Goal: Use online tool/utility: Utilize a website feature to perform a specific function

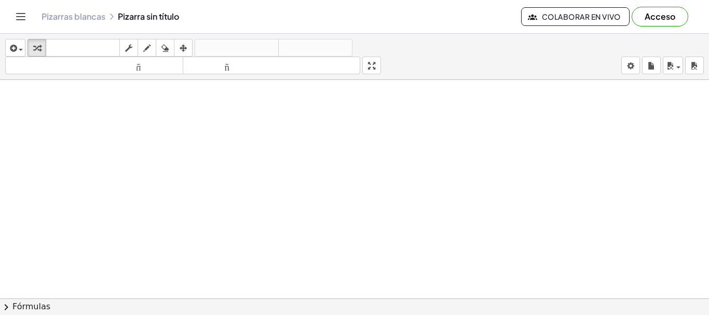
scroll to position [51, 0]
click at [133, 69] on font "tamaño_del_formato" at bounding box center [94, 66] width 173 height 10
click at [237, 178] on div at bounding box center [354, 247] width 709 height 437
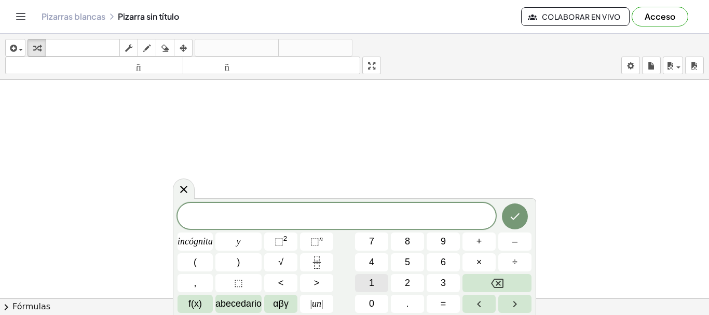
click at [367, 288] on button "1" at bounding box center [371, 283] width 33 height 18
click at [310, 243] on font "⬚" at bounding box center [314, 241] width 9 height 10
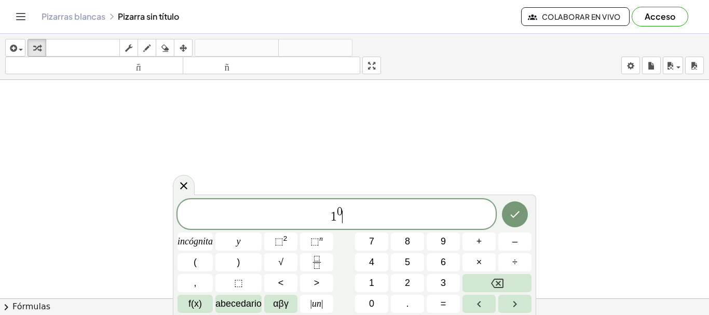
click at [370, 215] on span "1 0 ​" at bounding box center [337, 215] width 318 height 19
click at [521, 223] on button "Hecho" at bounding box center [515, 214] width 26 height 26
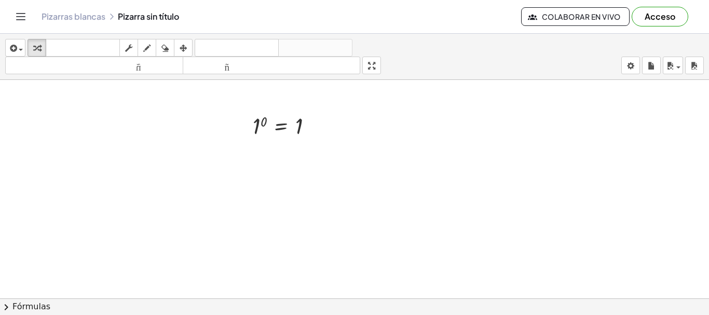
scroll to position [114, 0]
click at [323, 164] on div at bounding box center [354, 184] width 709 height 437
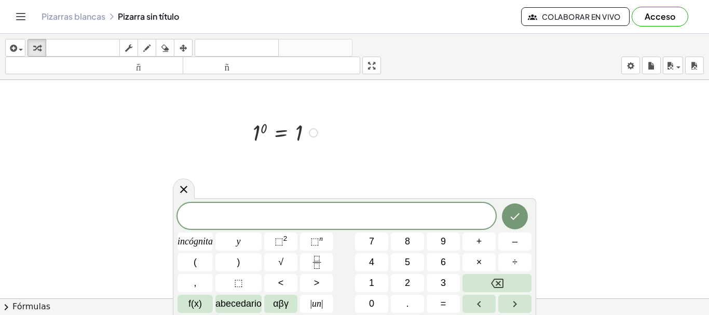
click at [261, 135] on div at bounding box center [287, 132] width 78 height 30
click at [317, 137] on div at bounding box center [287, 132] width 78 height 30
click at [186, 195] on icon at bounding box center [184, 189] width 12 height 12
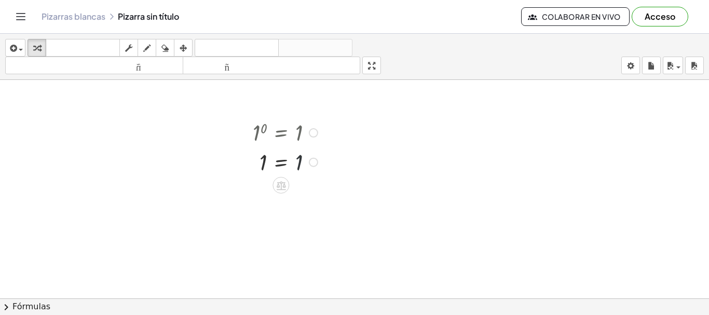
click at [314, 147] on div at bounding box center [287, 162] width 78 height 30
click at [315, 133] on div at bounding box center [313, 132] width 9 height 9
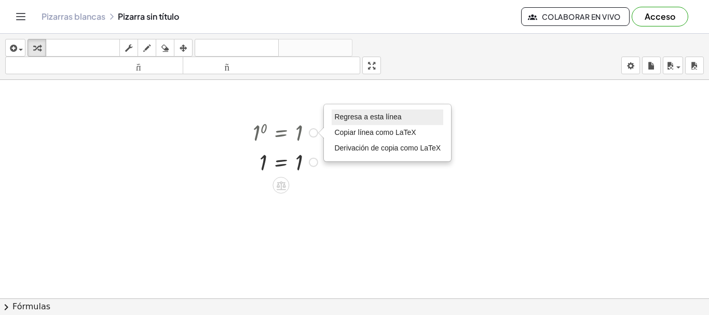
click at [348, 116] on font "Regresa a esta línea" at bounding box center [367, 117] width 67 height 8
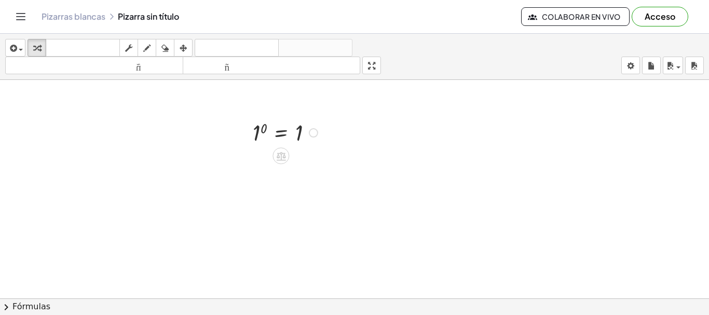
click at [314, 134] on div "Regresa a esta línea Copiar línea como LaTeX Derivación de copia como LaTeX" at bounding box center [313, 132] width 9 height 9
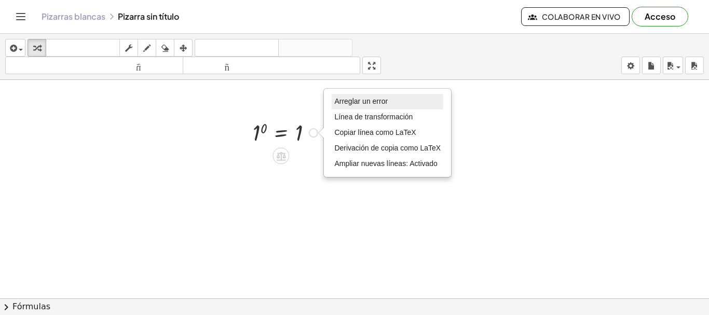
click at [351, 105] on font "Arreglar un error" at bounding box center [360, 101] width 53 height 8
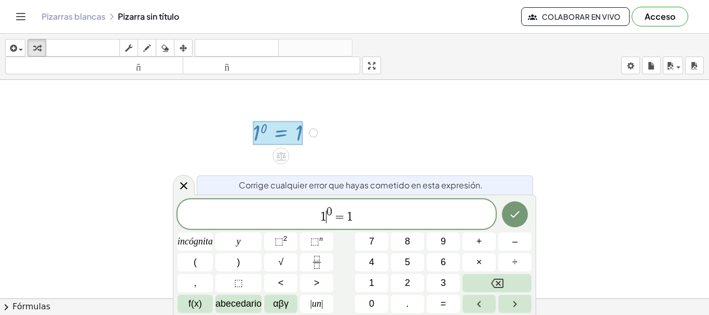
click at [324, 218] on span "1" at bounding box center [323, 217] width 6 height 12
click at [394, 222] on span "n 0 = 1 ​" at bounding box center [337, 215] width 318 height 19
click at [515, 216] on icon "Hecho" at bounding box center [515, 214] width 12 height 12
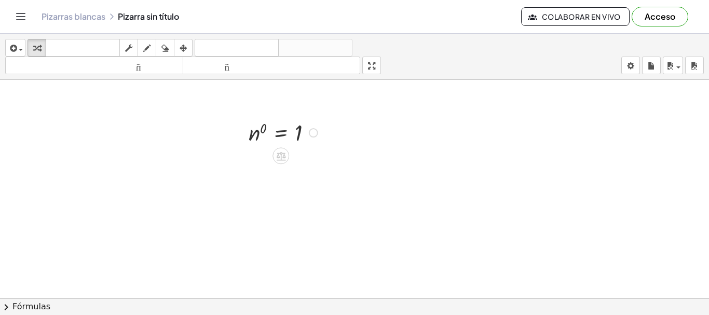
click at [297, 178] on div at bounding box center [354, 184] width 709 height 437
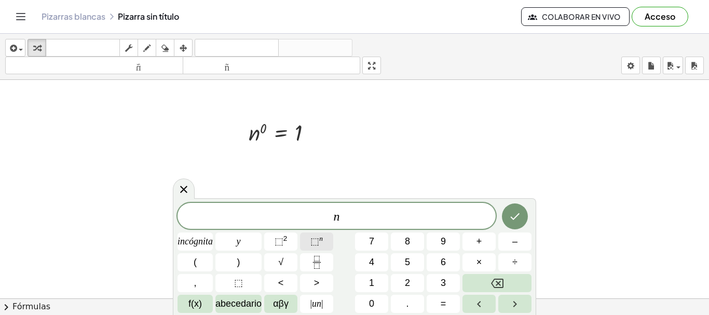
click at [316, 243] on font "⬚" at bounding box center [314, 241] width 9 height 10
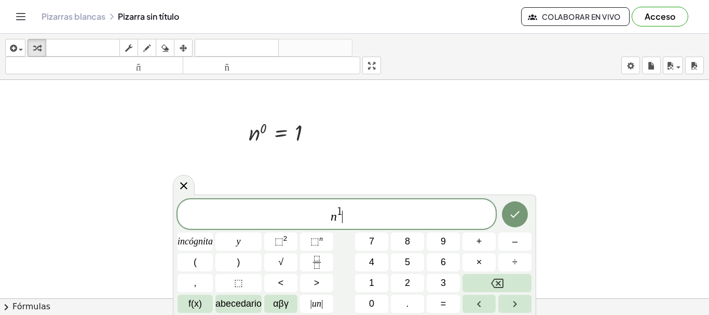
click at [367, 218] on span "n 1 ​" at bounding box center [337, 215] width 318 height 19
click at [484, 264] on button "×" at bounding box center [479, 262] width 33 height 18
click at [318, 239] on font "⬚" at bounding box center [314, 241] width 9 height 10
click at [371, 222] on span "n 1 · n − 1 ​" at bounding box center [337, 215] width 318 height 19
click at [515, 217] on icon "Hecho" at bounding box center [515, 214] width 12 height 12
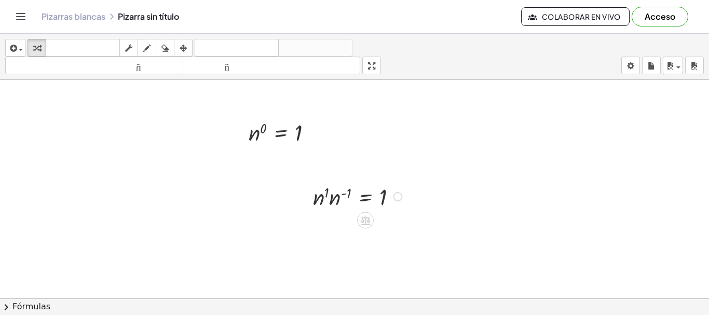
click at [391, 205] on div at bounding box center [359, 196] width 103 height 31
click at [392, 236] on div at bounding box center [354, 184] width 709 height 437
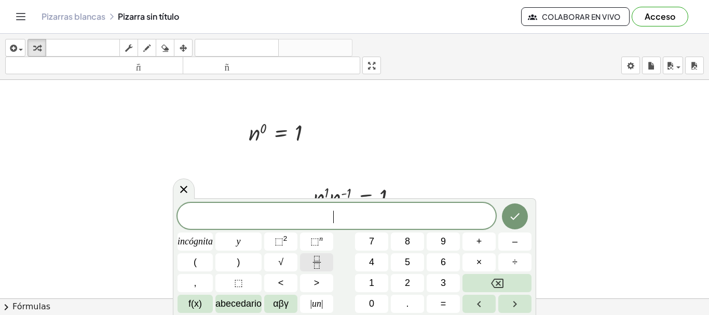
click at [315, 262] on rect "Fracción" at bounding box center [316, 262] width 8 height 1
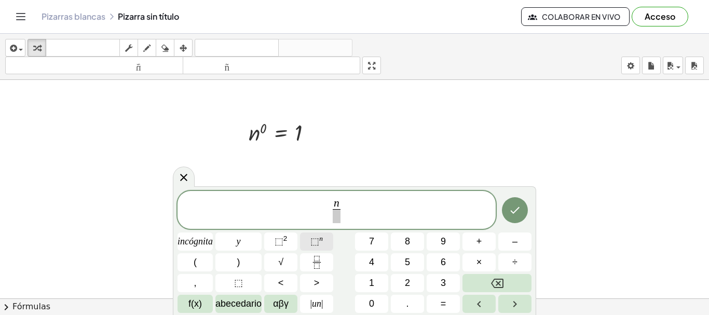
click at [320, 245] on span "⬚ n" at bounding box center [316, 242] width 12 height 14
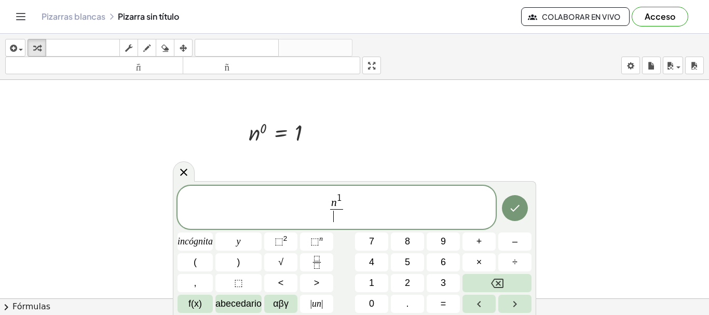
click at [337, 217] on span "​" at bounding box center [336, 216] width 13 height 14
click at [315, 237] on font "⬚" at bounding box center [314, 241] width 9 height 10
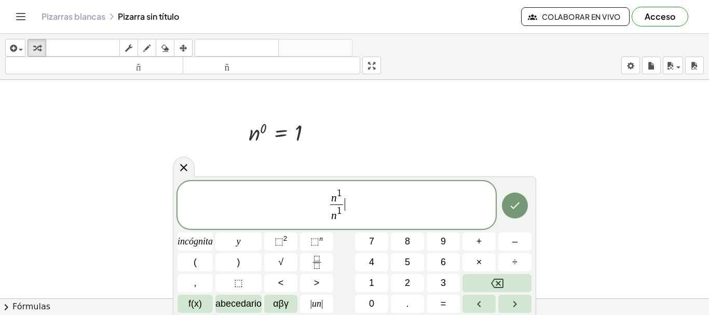
click at [349, 205] on span "n 1 n 1 ​ ​" at bounding box center [337, 205] width 318 height 37
click at [511, 201] on icon "Hecho" at bounding box center [515, 205] width 12 height 12
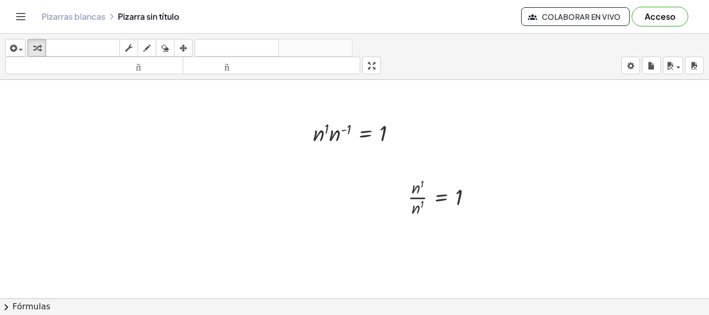
scroll to position [196, 0]
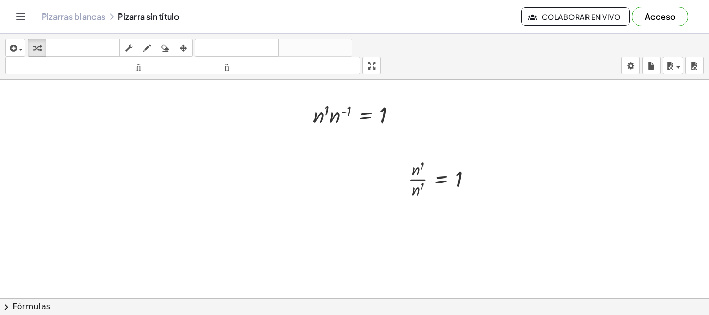
click at [482, 233] on div at bounding box center [354, 102] width 709 height 437
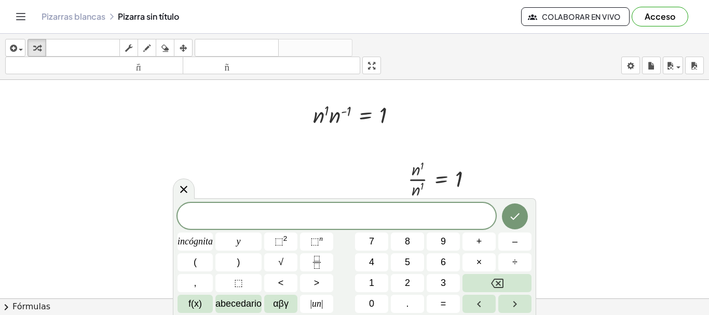
click at [391, 158] on div at bounding box center [354, 102] width 709 height 437
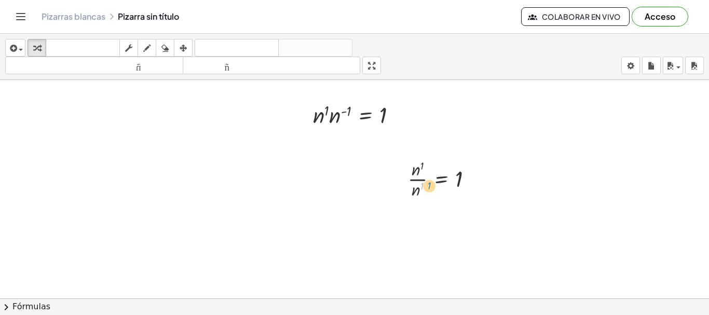
click at [428, 182] on div at bounding box center [445, 178] width 84 height 45
click at [616, 147] on div at bounding box center [354, 102] width 709 height 437
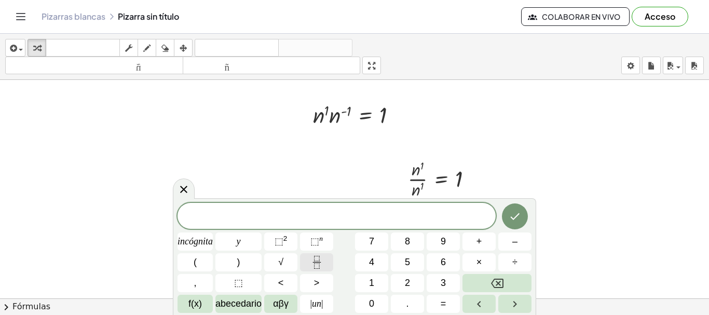
click at [317, 265] on icon "Fracción" at bounding box center [316, 262] width 13 height 13
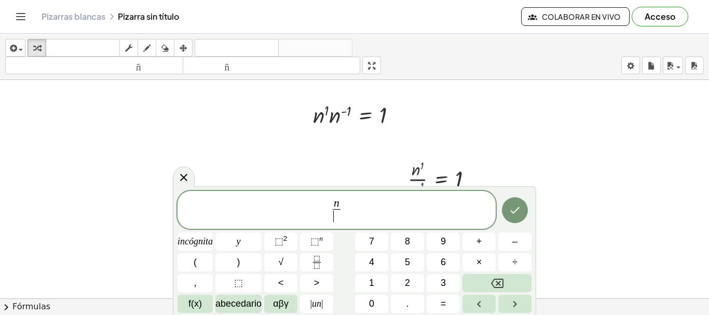
click at [337, 212] on span "​" at bounding box center [337, 216] width 8 height 14
click at [346, 209] on span "n n ​ ​" at bounding box center [337, 211] width 318 height 28
click at [521, 213] on icon "Hecho" at bounding box center [515, 210] width 12 height 12
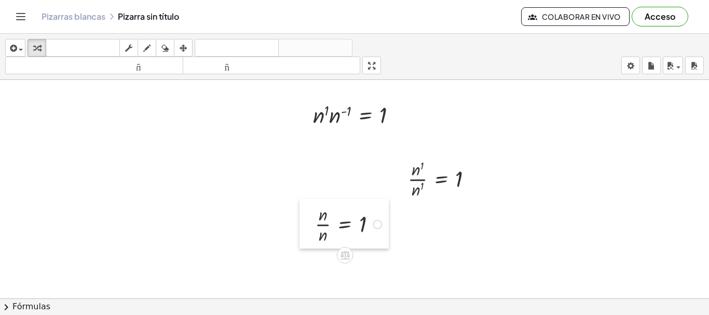
drag, startPoint x: 622, startPoint y: 166, endPoint x: 306, endPoint y: 218, distance: 320.9
click at [306, 218] on div at bounding box center [308, 224] width 16 height 50
drag, startPoint x: 405, startPoint y: 165, endPoint x: 305, endPoint y: 156, distance: 100.6
click at [305, 156] on div at bounding box center [300, 169] width 16 height 50
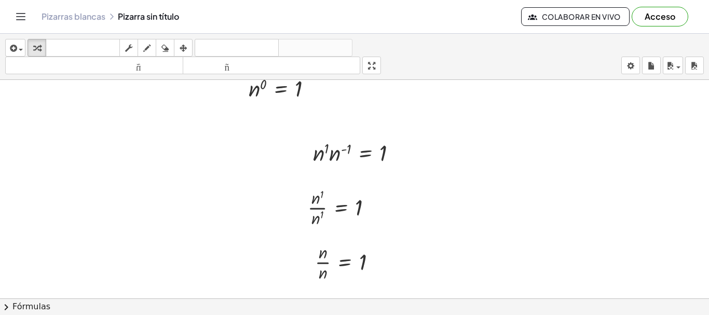
scroll to position [197, 0]
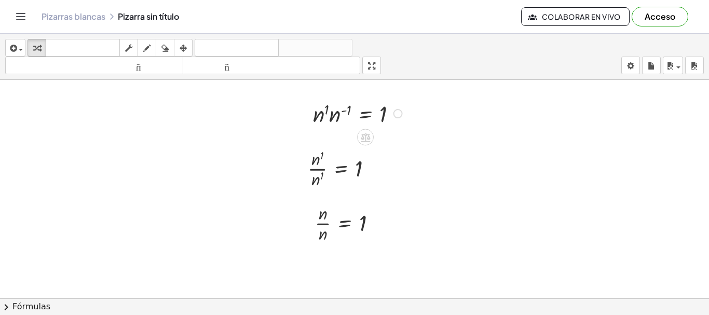
click at [328, 118] on div at bounding box center [359, 113] width 103 height 31
click at [328, 118] on div at bounding box center [361, 113] width 97 height 30
click at [368, 112] on div at bounding box center [361, 113] width 97 height 30
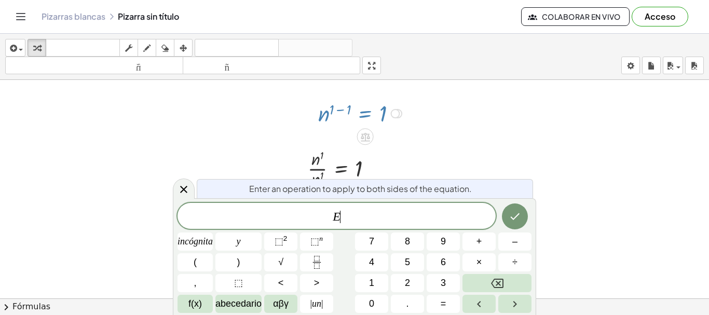
click at [368, 112] on div at bounding box center [361, 113] width 97 height 30
click at [439, 177] on div at bounding box center [354, 211] width 709 height 656
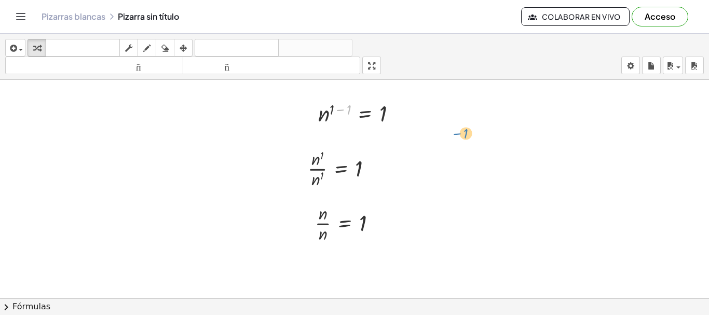
drag, startPoint x: 349, startPoint y: 109, endPoint x: 466, endPoint y: 133, distance: 119.2
click at [322, 120] on div at bounding box center [361, 113] width 97 height 30
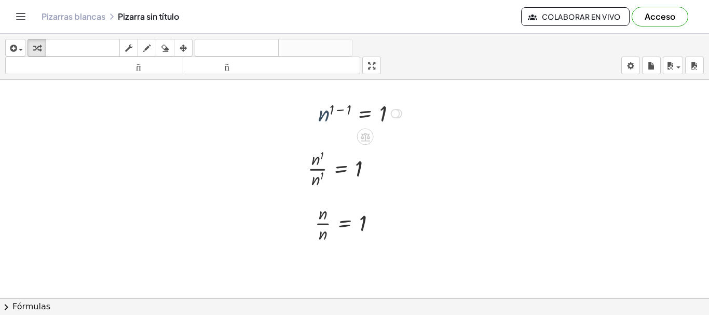
click at [322, 120] on div at bounding box center [361, 113] width 97 height 30
drag, startPoint x: 311, startPoint y: 100, endPoint x: 443, endPoint y: 132, distance: 135.7
click at [443, 132] on div at bounding box center [439, 142] width 16 height 35
click at [503, 156] on div at bounding box center [493, 145] width 97 height 30
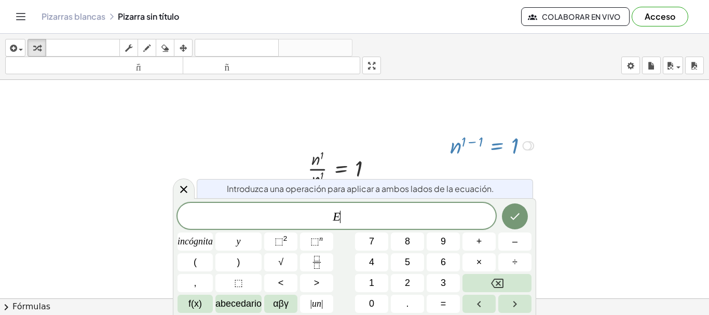
click at [530, 150] on div at bounding box center [529, 145] width 9 height 9
click at [528, 146] on div "Línea de transformación Copiar línea como LaTeX Derivación de copia como LaTeX …" at bounding box center [527, 145] width 9 height 9
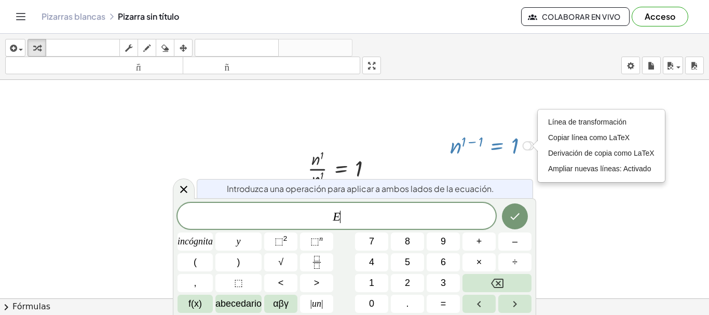
click at [482, 146] on div at bounding box center [493, 145] width 97 height 30
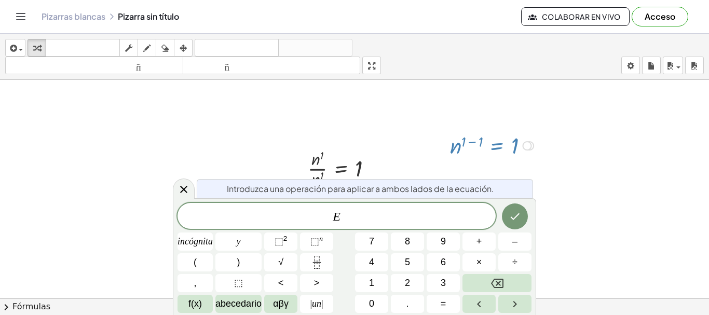
click at [482, 146] on div at bounding box center [493, 145] width 97 height 30
click at [315, 242] on font "⬚" at bounding box center [314, 241] width 9 height 10
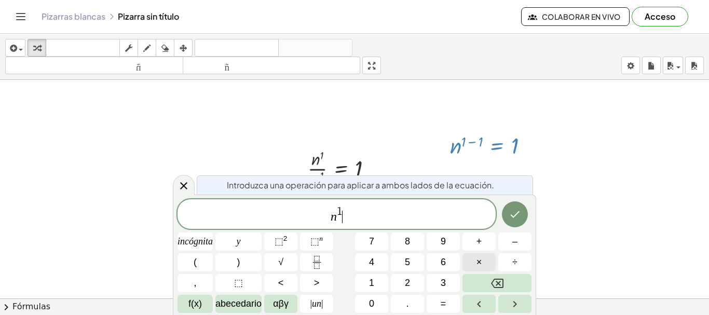
click at [485, 266] on button "×" at bounding box center [479, 262] width 33 height 18
click at [320, 248] on span "⬚ n" at bounding box center [316, 242] width 12 height 14
click at [521, 248] on button "–" at bounding box center [514, 242] width 33 height 18
click at [377, 282] on button "1" at bounding box center [371, 283] width 33 height 18
click at [443, 306] on font "=" at bounding box center [444, 303] width 6 height 10
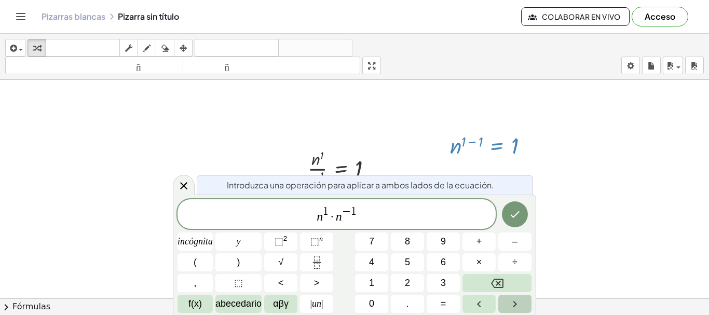
click at [515, 305] on icon "Flecha derecha" at bounding box center [515, 304] width 4 height 6
click at [441, 303] on font "=" at bounding box center [444, 303] width 6 height 10
click at [369, 284] on font "1" at bounding box center [371, 283] width 5 height 10
click at [520, 214] on icon "Hecho" at bounding box center [515, 214] width 12 height 12
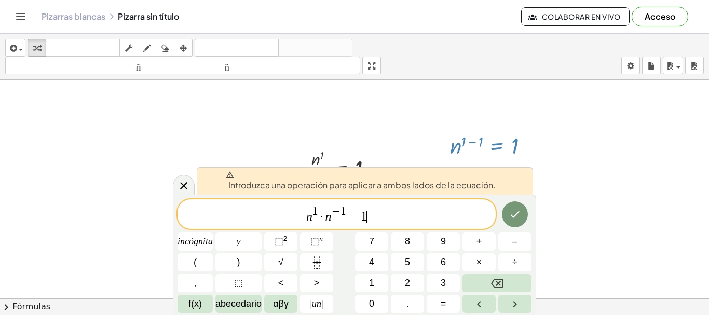
click at [404, 227] on div "n 1 · n − 1 = 1 ​" at bounding box center [337, 214] width 318 height 30
click at [494, 142] on div at bounding box center [493, 145] width 97 height 30
click at [582, 153] on div at bounding box center [354, 211] width 709 height 656
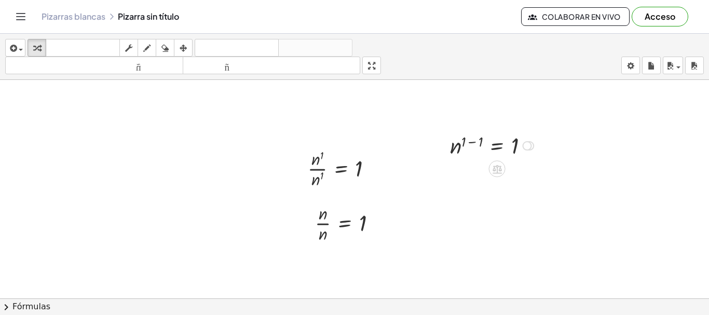
click at [526, 147] on div "Línea de transformación Copiar línea como LaTeX Derivación de copia como LaTeX …" at bounding box center [527, 145] width 9 height 9
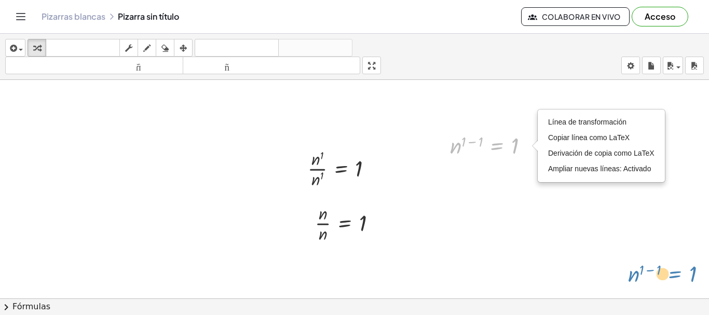
drag, startPoint x: 493, startPoint y: 153, endPoint x: 671, endPoint y: 281, distance: 219.4
click at [671, 281] on div "n 0 = 1 Arreglar un error Línea de transformación Copiar línea como LaTeX Deriv…" at bounding box center [354, 211] width 709 height 656
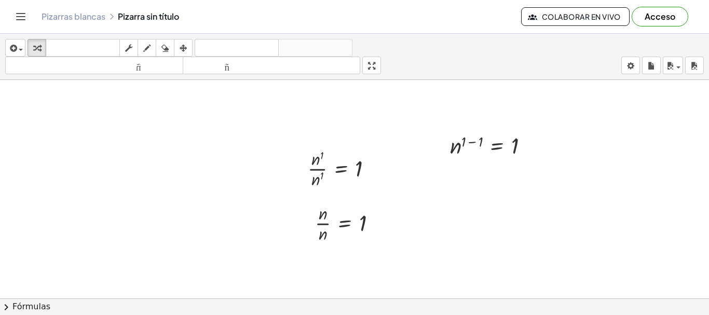
click at [455, 118] on div at bounding box center [354, 211] width 709 height 656
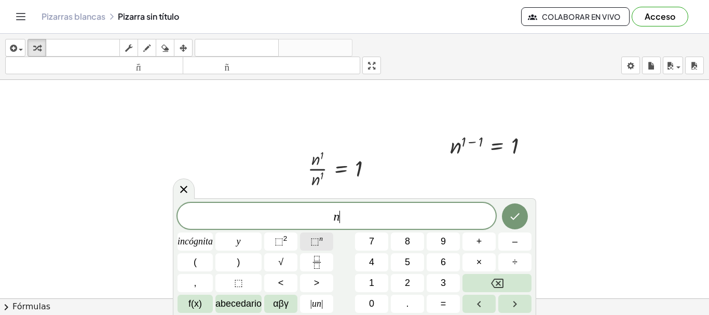
click at [324, 240] on button "⬚ n" at bounding box center [316, 242] width 33 height 18
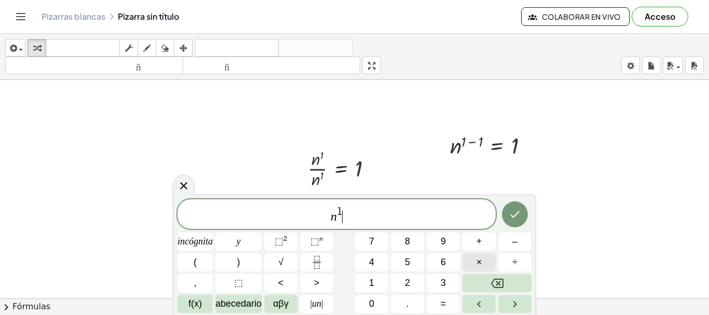
click at [487, 262] on button "×" at bounding box center [479, 262] width 33 height 18
click at [318, 244] on font "⬚" at bounding box center [314, 241] width 9 height 10
click at [364, 224] on div "n 1 · n − 1 ​" at bounding box center [337, 214] width 318 height 30
click at [517, 219] on icon "Hecho" at bounding box center [515, 214] width 12 height 12
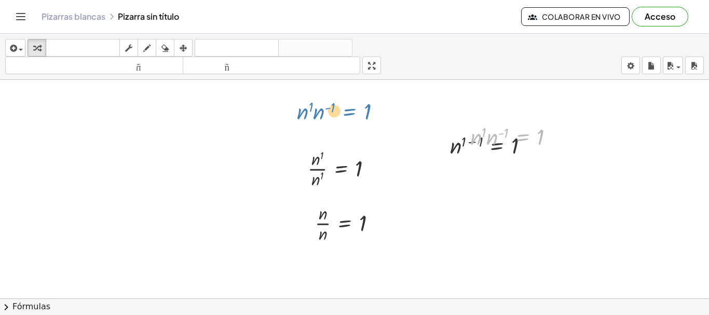
drag, startPoint x: 516, startPoint y: 135, endPoint x: 341, endPoint y: 111, distance: 177.1
click at [341, 111] on div "n 0 = 1 Arreglar un error Línea de transformación Copiar línea como LaTeX Deriv…" at bounding box center [354, 211] width 709 height 656
drag, startPoint x: 505, startPoint y: 139, endPoint x: 458, endPoint y: 134, distance: 47.5
click at [454, 134] on div "n 0 = 1 Arreglar un error Línea de transformación Copiar línea como LaTeX Deriv…" at bounding box center [354, 211] width 709 height 656
drag, startPoint x: 485, startPoint y: 134, endPoint x: 506, endPoint y: 138, distance: 21.1
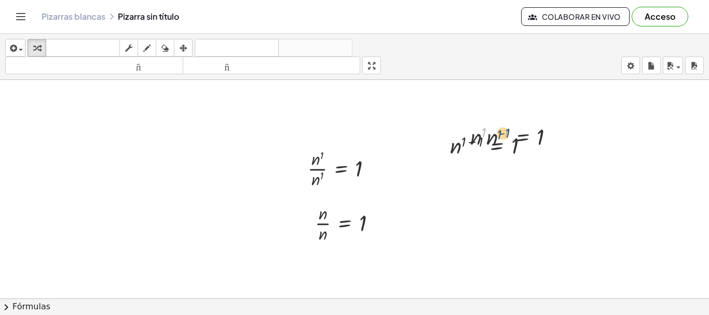
click at [506, 138] on div at bounding box center [516, 135] width 103 height 31
click at [477, 226] on div at bounding box center [354, 211] width 709 height 656
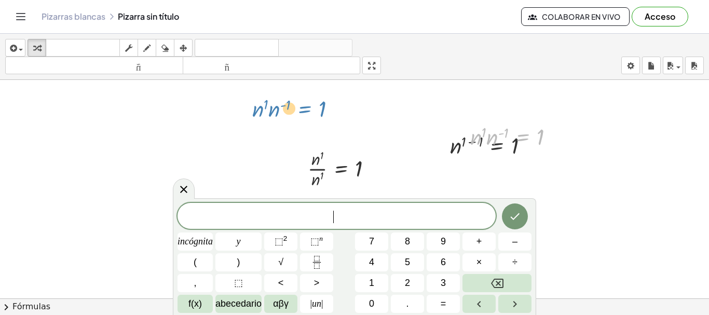
drag, startPoint x: 513, startPoint y: 134, endPoint x: 282, endPoint y: 102, distance: 233.2
click at [567, 180] on div at bounding box center [354, 211] width 709 height 656
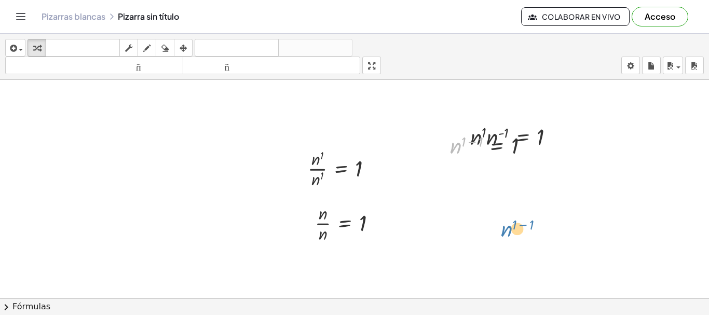
drag, startPoint x: 454, startPoint y: 148, endPoint x: 505, endPoint y: 231, distance: 97.4
click at [505, 231] on div "n 0 = 1 Arreglar un error Línea de transformación Copiar línea como LaTeX Deriv…" at bounding box center [354, 211] width 709 height 656
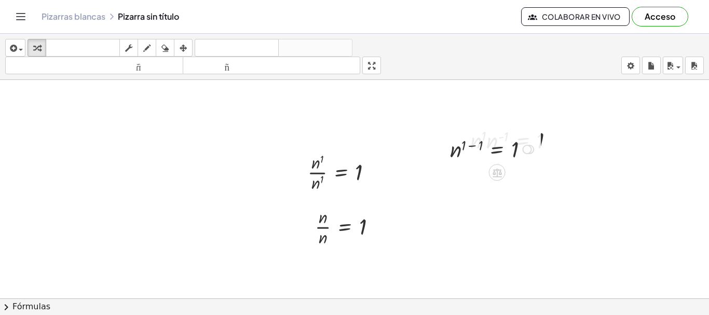
scroll to position [190, 0]
click at [491, 163] on div at bounding box center [493, 153] width 97 height 30
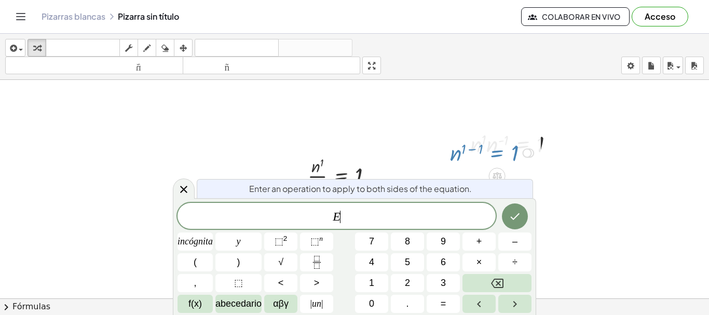
click at [491, 163] on div at bounding box center [493, 153] width 97 height 30
click at [485, 158] on div at bounding box center [493, 153] width 97 height 30
click at [494, 285] on icon "Retroceso" at bounding box center [497, 283] width 12 height 12
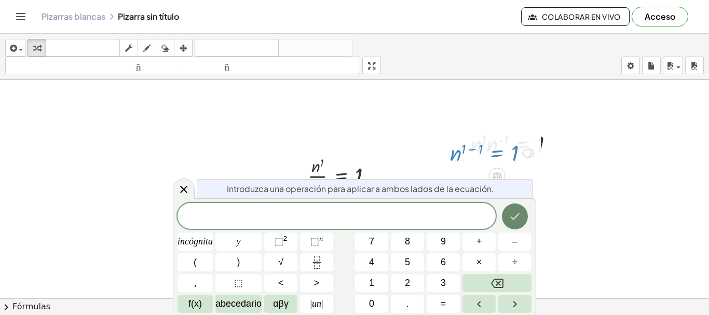
click at [516, 222] on icon "Hecho" at bounding box center [515, 216] width 12 height 12
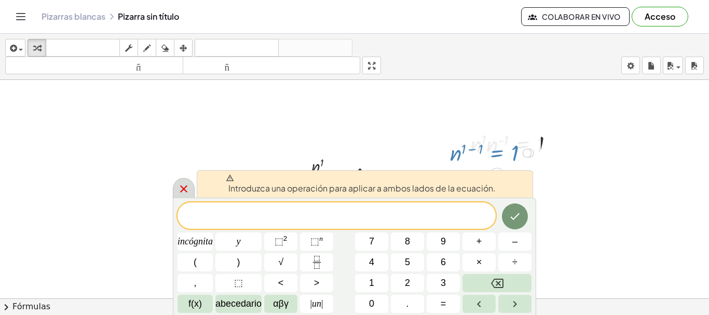
click at [180, 188] on icon at bounding box center [184, 189] width 12 height 12
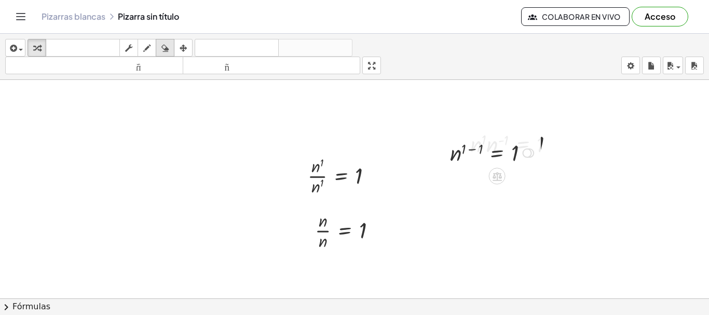
click at [168, 50] on icon "button" at bounding box center [164, 48] width 7 height 12
drag, startPoint x: 455, startPoint y: 160, endPoint x: 556, endPoint y: 152, distance: 101.6
click at [556, 152] on div at bounding box center [354, 218] width 709 height 656
drag, startPoint x: 572, startPoint y: 153, endPoint x: 523, endPoint y: 199, distance: 66.8
click at [523, 199] on div at bounding box center [354, 218] width 709 height 656
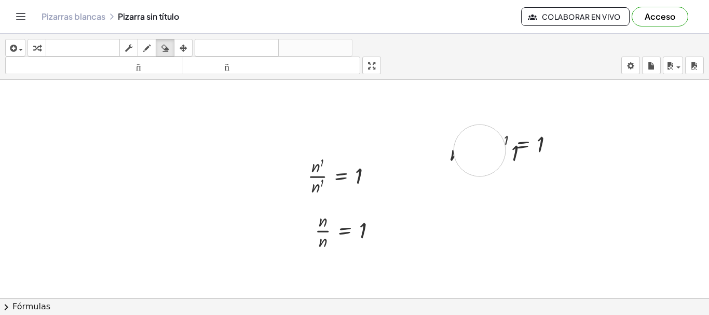
click at [480, 151] on div at bounding box center [354, 218] width 709 height 656
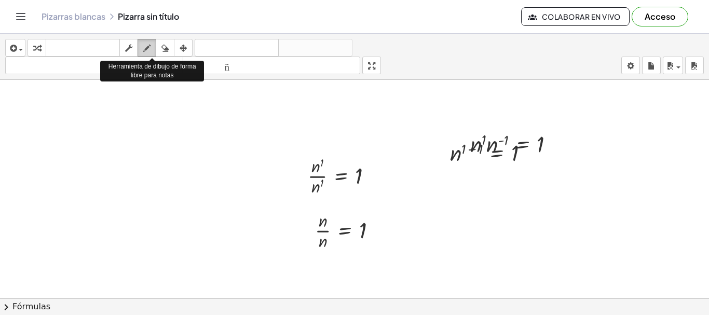
click at [145, 51] on icon "button" at bounding box center [146, 48] width 7 height 12
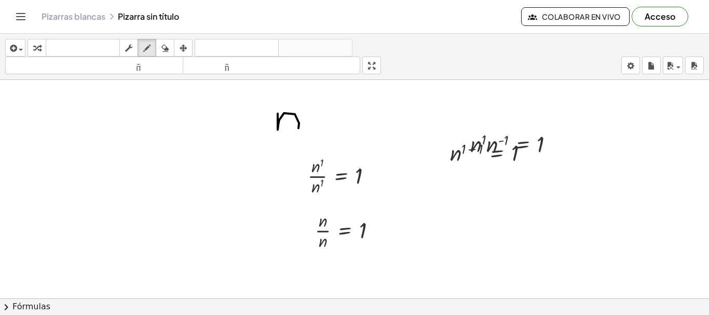
drag, startPoint x: 278, startPoint y: 114, endPoint x: 298, endPoint y: 128, distance: 25.3
click at [298, 128] on div at bounding box center [354, 218] width 709 height 656
click at [164, 46] on icon "button" at bounding box center [164, 48] width 7 height 12
drag, startPoint x: 251, startPoint y: 121, endPoint x: 309, endPoint y: 118, distance: 57.7
click at [309, 118] on div at bounding box center [354, 218] width 709 height 656
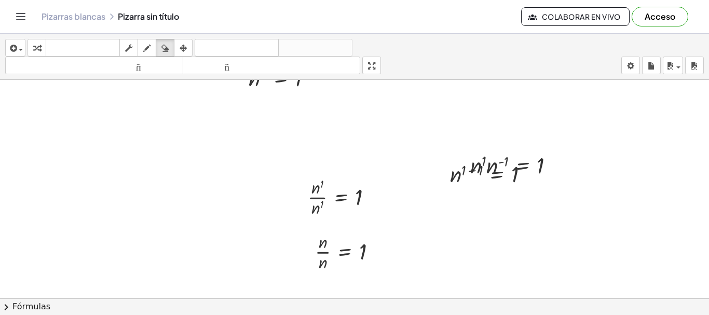
scroll to position [164, 0]
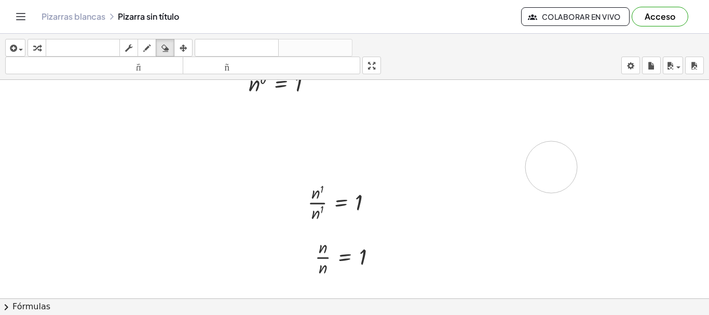
drag, startPoint x: 501, startPoint y: 173, endPoint x: 551, endPoint y: 167, distance: 50.2
click at [551, 167] on div at bounding box center [354, 244] width 709 height 656
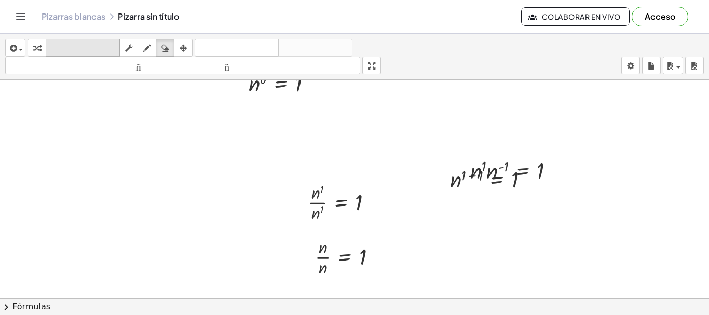
click at [97, 40] on button "teclado teclado" at bounding box center [83, 48] width 74 height 18
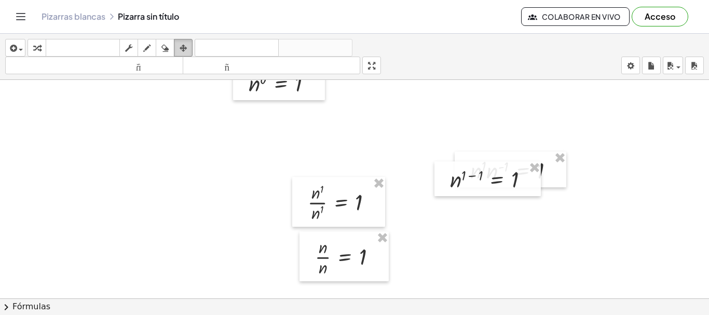
click at [183, 55] on button "arreglar" at bounding box center [183, 48] width 19 height 18
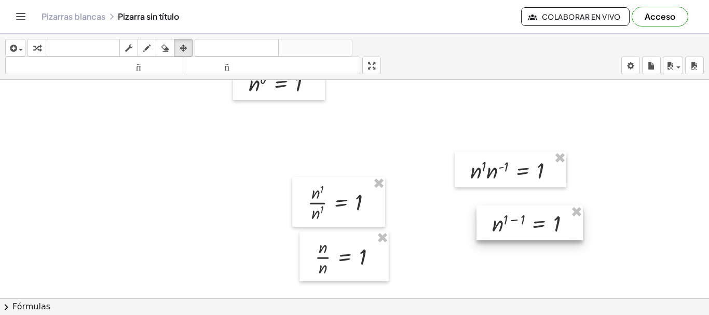
drag, startPoint x: 471, startPoint y: 189, endPoint x: 513, endPoint y: 234, distance: 60.9
click at [513, 234] on div at bounding box center [530, 223] width 106 height 35
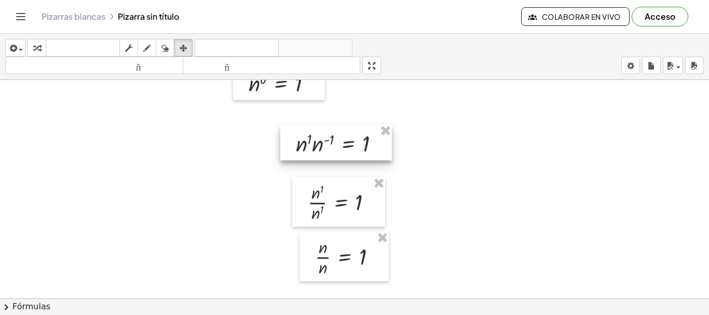
drag, startPoint x: 524, startPoint y: 171, endPoint x: 349, endPoint y: 144, distance: 177.0
click at [349, 144] on div at bounding box center [336, 143] width 112 height 36
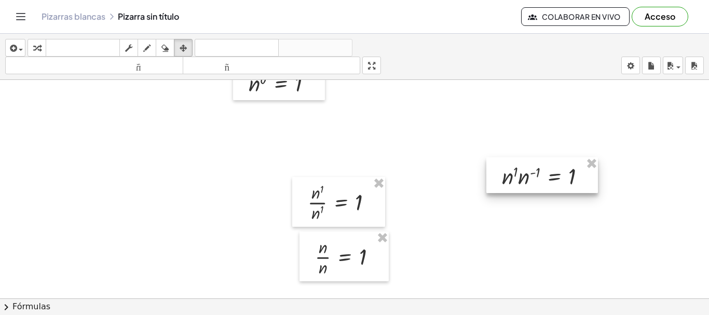
drag, startPoint x: 349, startPoint y: 144, endPoint x: 561, endPoint y: 176, distance: 214.2
click at [561, 176] on div at bounding box center [542, 175] width 112 height 36
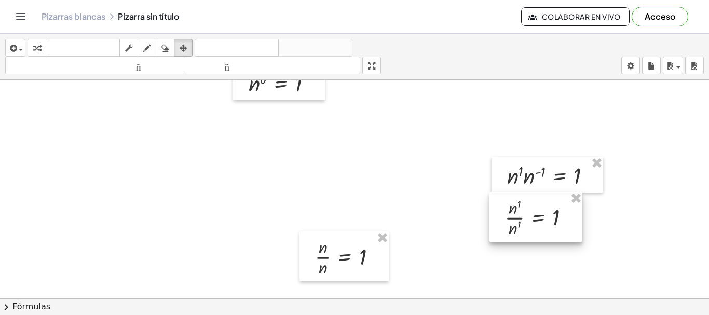
drag, startPoint x: 332, startPoint y: 210, endPoint x: 529, endPoint y: 225, distance: 197.3
click at [529, 225] on div at bounding box center [536, 217] width 93 height 50
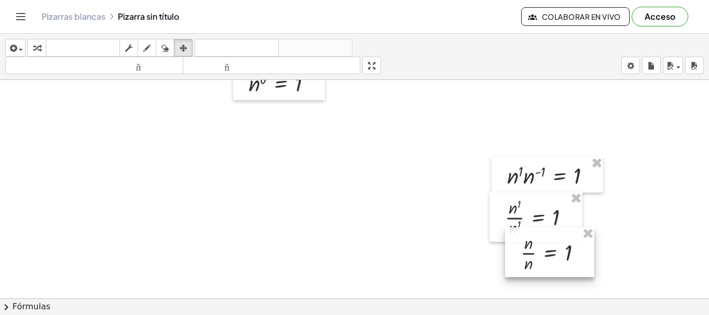
drag, startPoint x: 455, startPoint y: 252, endPoint x: 539, endPoint y: 260, distance: 85.0
click at [539, 260] on div at bounding box center [549, 252] width 89 height 50
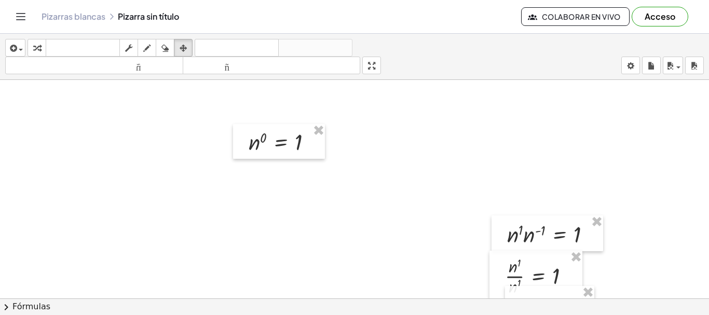
scroll to position [80, 0]
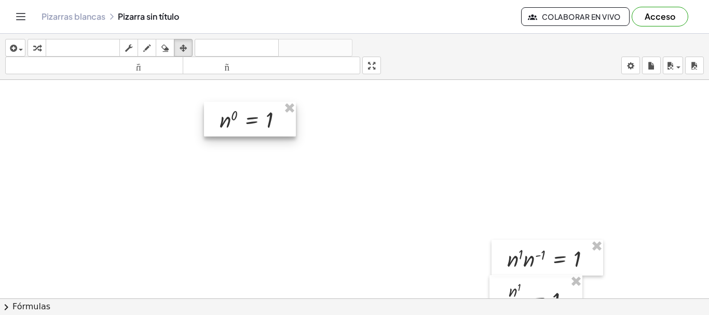
drag, startPoint x: 267, startPoint y: 177, endPoint x: 238, endPoint y: 130, distance: 55.0
click at [238, 130] on div at bounding box center [250, 119] width 92 height 35
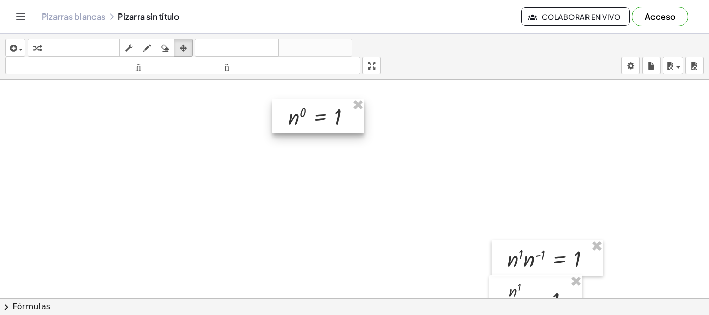
drag, startPoint x: 238, startPoint y: 130, endPoint x: 307, endPoint y: 127, distance: 68.6
click at [307, 127] on div at bounding box center [319, 116] width 92 height 35
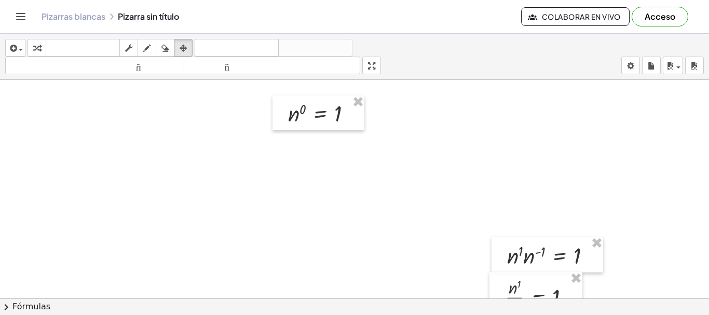
scroll to position [91, 0]
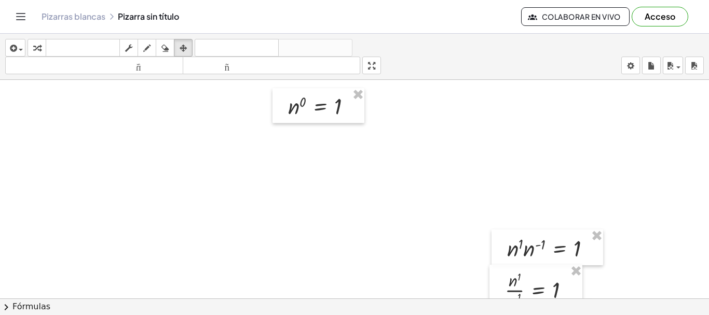
click at [471, 160] on div at bounding box center [354, 317] width 709 height 656
drag, startPoint x: 521, startPoint y: 145, endPoint x: 578, endPoint y: 159, distance: 58.7
click at [578, 159] on div at bounding box center [354, 317] width 709 height 656
click at [187, 51] on icon "button" at bounding box center [183, 48] width 7 height 12
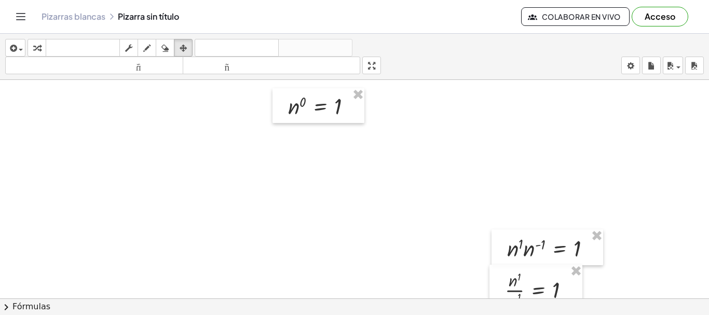
click at [602, 169] on div at bounding box center [354, 317] width 709 height 656
click at [132, 52] on icon "button" at bounding box center [128, 48] width 7 height 12
click at [88, 48] on font "teclado" at bounding box center [82, 48] width 69 height 10
click at [574, 131] on div at bounding box center [354, 317] width 709 height 656
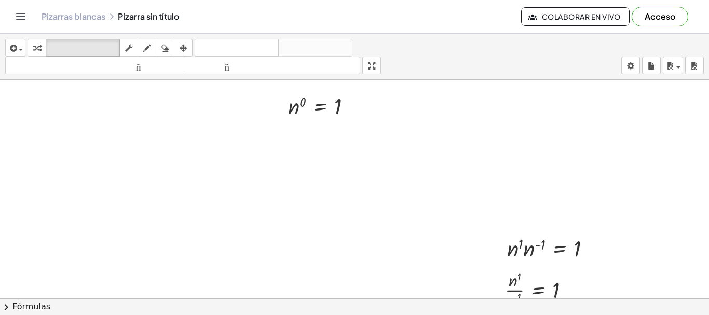
click at [574, 131] on div at bounding box center [354, 317] width 709 height 656
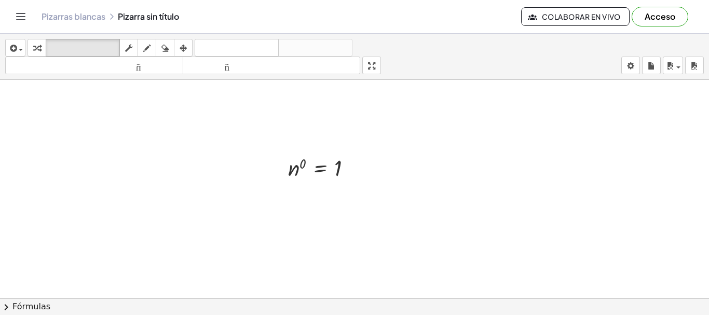
scroll to position [25, 0]
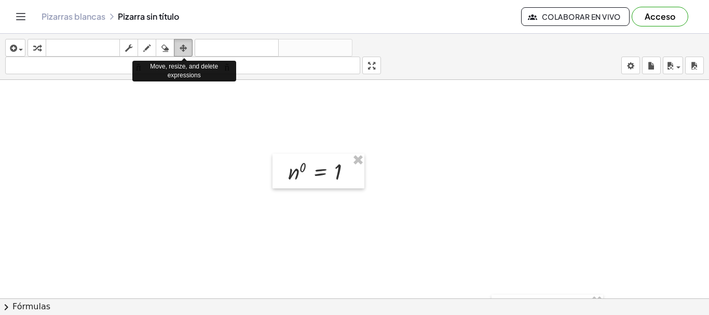
click at [183, 48] on icon "button" at bounding box center [183, 48] width 7 height 12
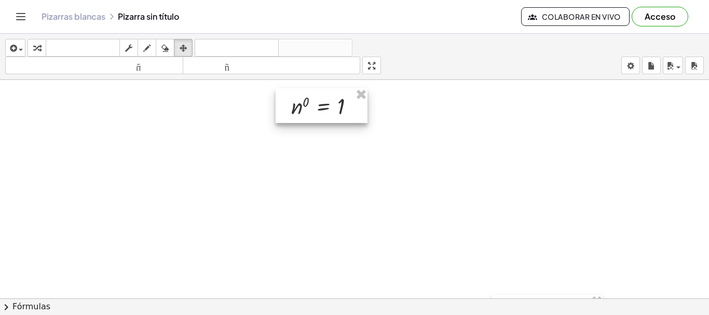
drag, startPoint x: 308, startPoint y: 184, endPoint x: 311, endPoint y: 119, distance: 65.0
click at [311, 119] on div at bounding box center [322, 105] width 92 height 35
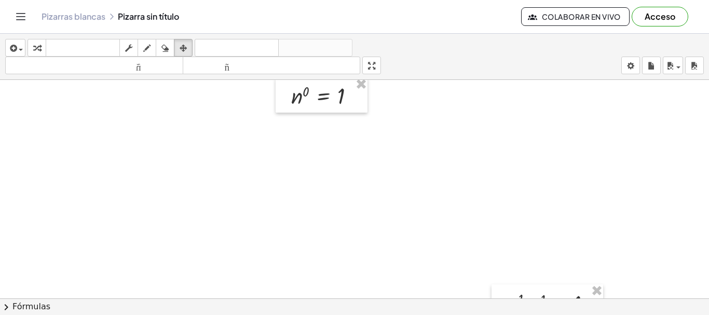
scroll to position [31, 0]
click at [131, 52] on icon "button" at bounding box center [128, 48] width 7 height 12
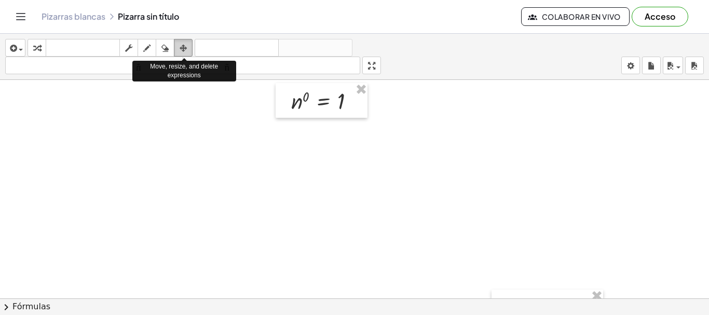
click at [184, 47] on icon "button" at bounding box center [183, 48] width 7 height 12
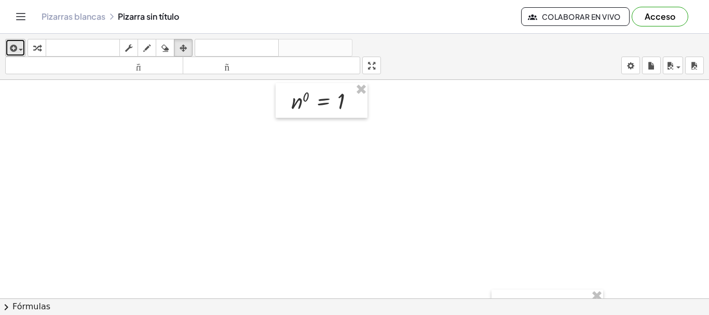
click at [13, 50] on icon "button" at bounding box center [12, 48] width 9 height 12
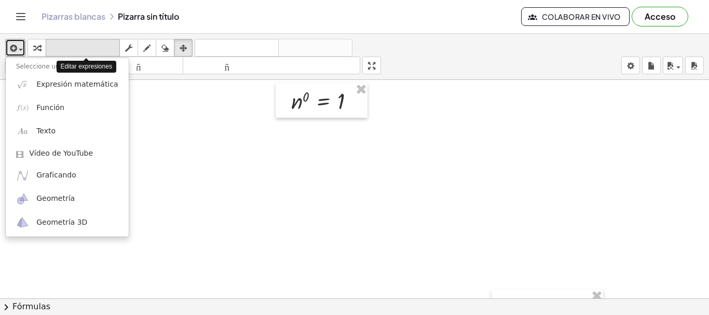
click at [91, 53] on icon "teclado" at bounding box center [82, 48] width 69 height 12
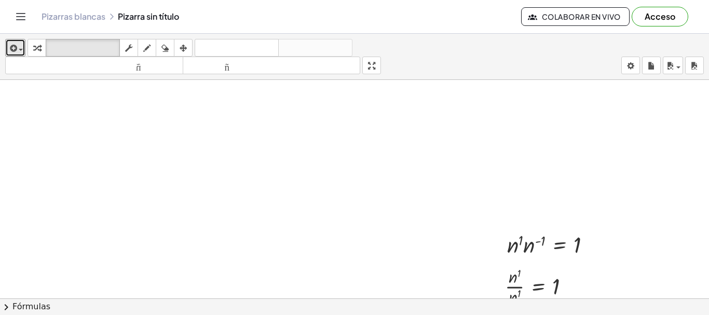
scroll to position [56, 0]
click at [621, 183] on div at bounding box center [354, 310] width 709 height 656
click at [186, 51] on icon "button" at bounding box center [183, 48] width 7 height 12
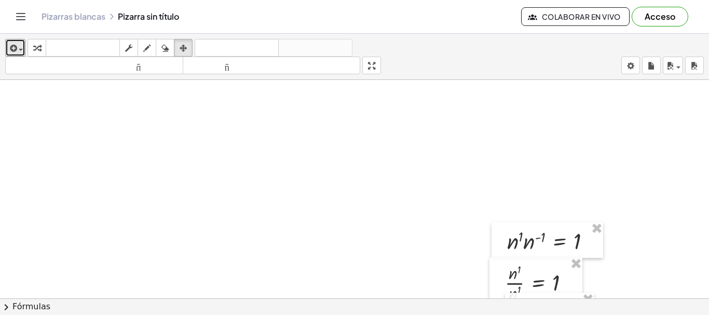
scroll to position [89, 0]
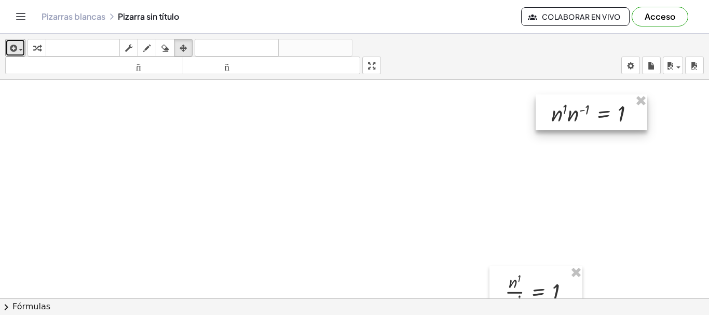
drag, startPoint x: 554, startPoint y: 241, endPoint x: 598, endPoint y: 105, distance: 143.5
click at [598, 105] on div at bounding box center [592, 112] width 112 height 36
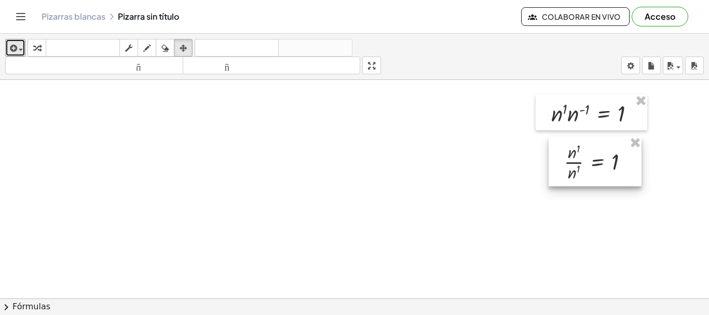
drag, startPoint x: 543, startPoint y: 276, endPoint x: 603, endPoint y: 146, distance: 142.2
click at [603, 146] on div at bounding box center [595, 162] width 93 height 50
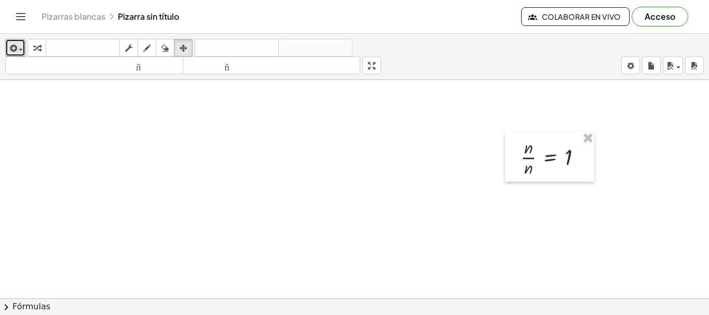
scroll to position [227, 0]
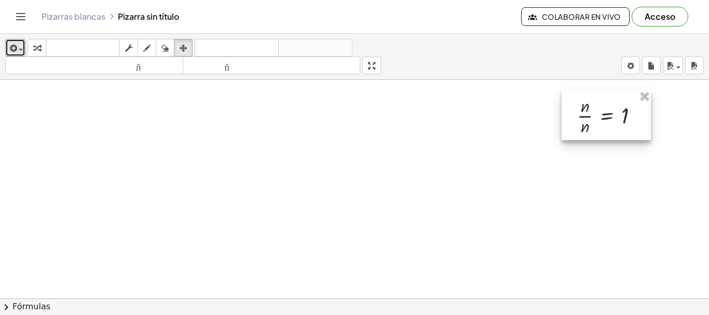
drag, startPoint x: 545, startPoint y: 180, endPoint x: 601, endPoint y: 106, distance: 92.5
click at [601, 106] on div at bounding box center [606, 115] width 89 height 50
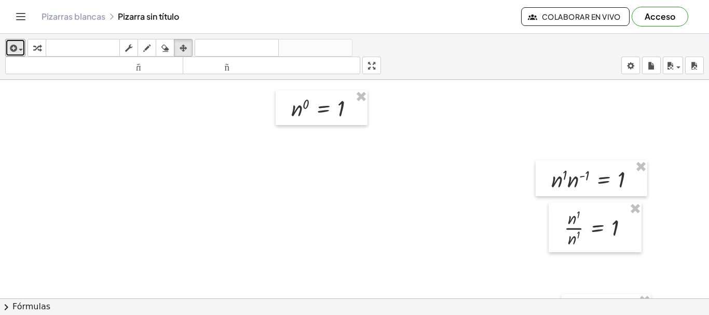
scroll to position [18, 0]
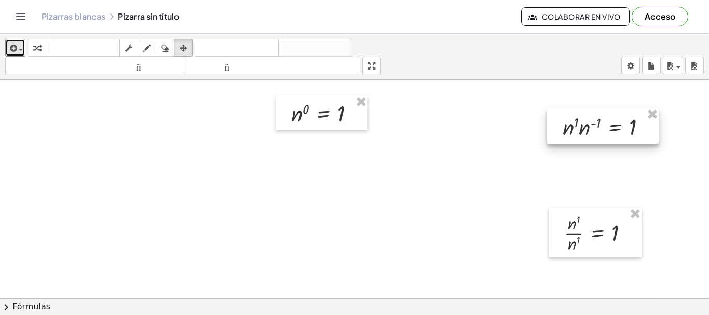
drag, startPoint x: 608, startPoint y: 129, endPoint x: 607, endPoint y: 115, distance: 14.1
click at [607, 115] on div at bounding box center [603, 126] width 112 height 36
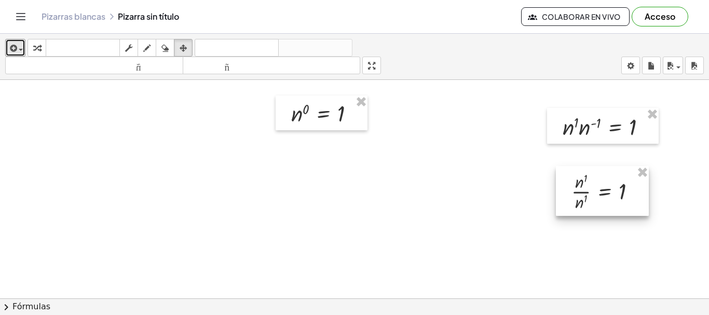
drag, startPoint x: 614, startPoint y: 191, endPoint x: 613, endPoint y: 172, distance: 18.2
click at [613, 172] on div at bounding box center [602, 191] width 93 height 50
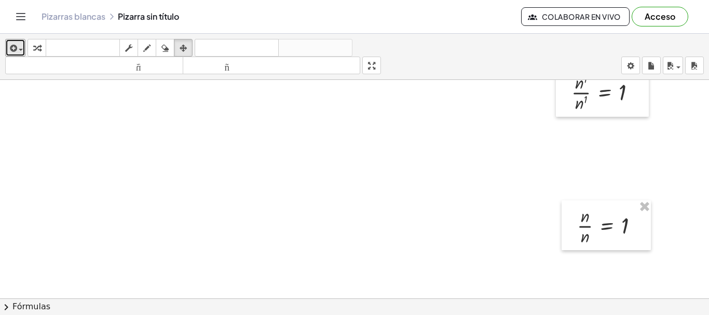
scroll to position [119, 0]
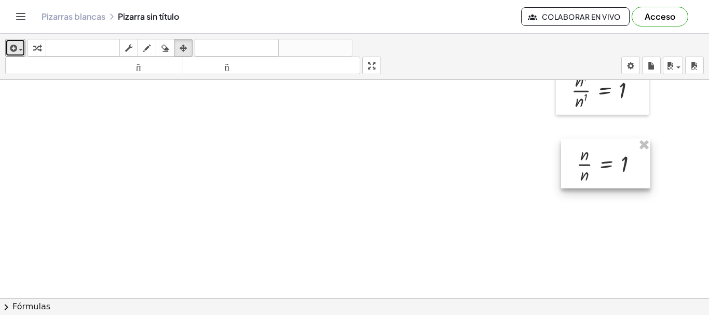
drag, startPoint x: 604, startPoint y: 208, endPoint x: 604, endPoint y: 148, distance: 59.7
click at [604, 148] on div at bounding box center [605, 164] width 89 height 50
click at [537, 252] on div at bounding box center [354, 289] width 709 height 656
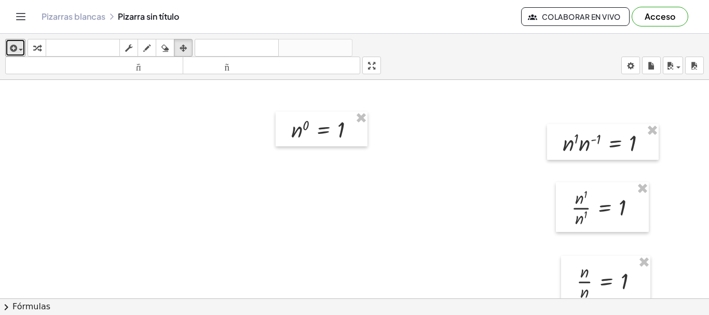
scroll to position [0, 0]
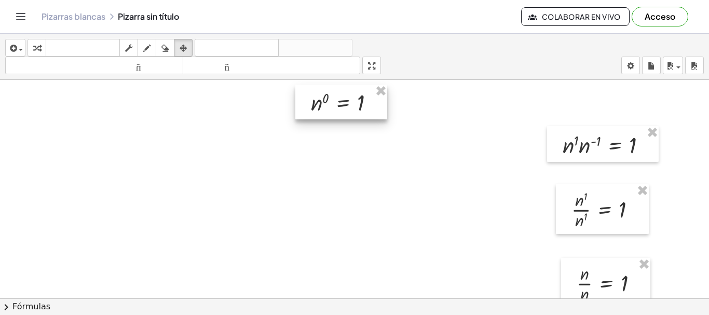
drag, startPoint x: 338, startPoint y: 118, endPoint x: 358, endPoint y: 89, distance: 35.1
click at [358, 89] on div at bounding box center [341, 102] width 92 height 35
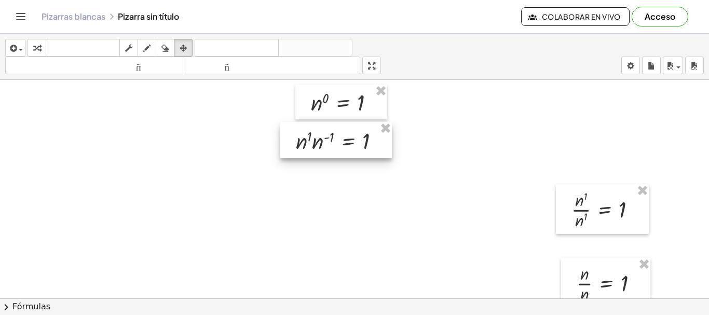
drag, startPoint x: 605, startPoint y: 152, endPoint x: 337, endPoint y: 148, distance: 267.4
click at [337, 148] on div at bounding box center [336, 140] width 112 height 36
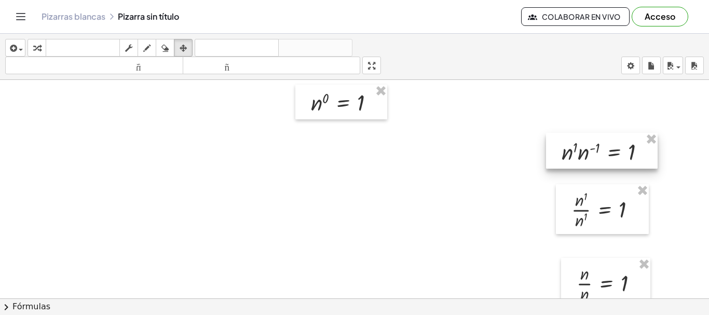
drag, startPoint x: 341, startPoint y: 137, endPoint x: 608, endPoint y: 148, distance: 268.1
click at [608, 148] on div at bounding box center [602, 151] width 112 height 36
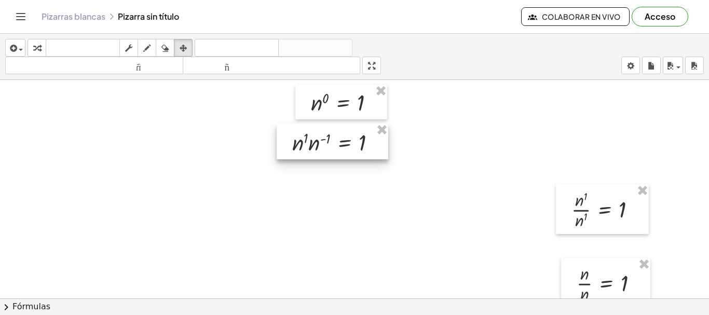
drag, startPoint x: 607, startPoint y: 149, endPoint x: 335, endPoint y: 140, distance: 271.6
click at [335, 140] on div at bounding box center [333, 142] width 112 height 36
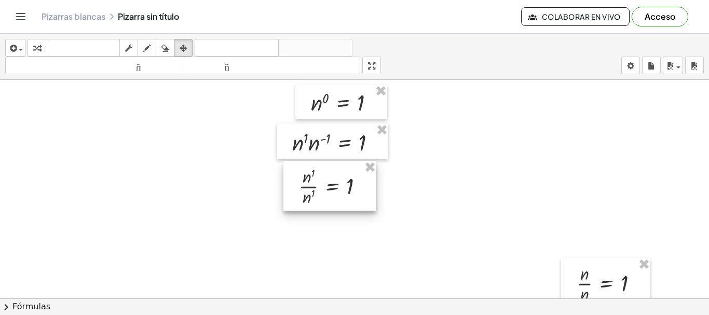
drag, startPoint x: 598, startPoint y: 207, endPoint x: 326, endPoint y: 184, distance: 273.0
click at [326, 184] on div at bounding box center [329, 186] width 93 height 50
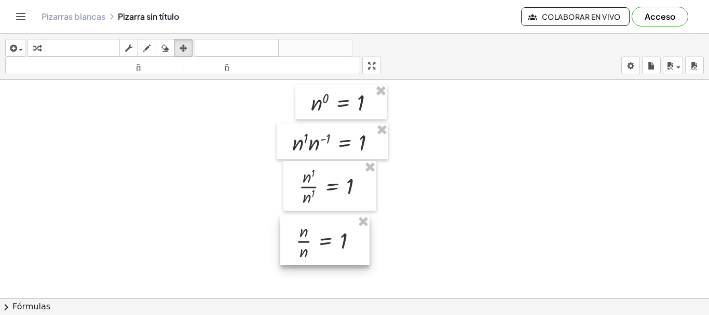
drag, startPoint x: 593, startPoint y: 274, endPoint x: 312, endPoint y: 231, distance: 284.0
click at [312, 231] on div at bounding box center [324, 240] width 89 height 50
